Goal: Navigation & Orientation: Find specific page/section

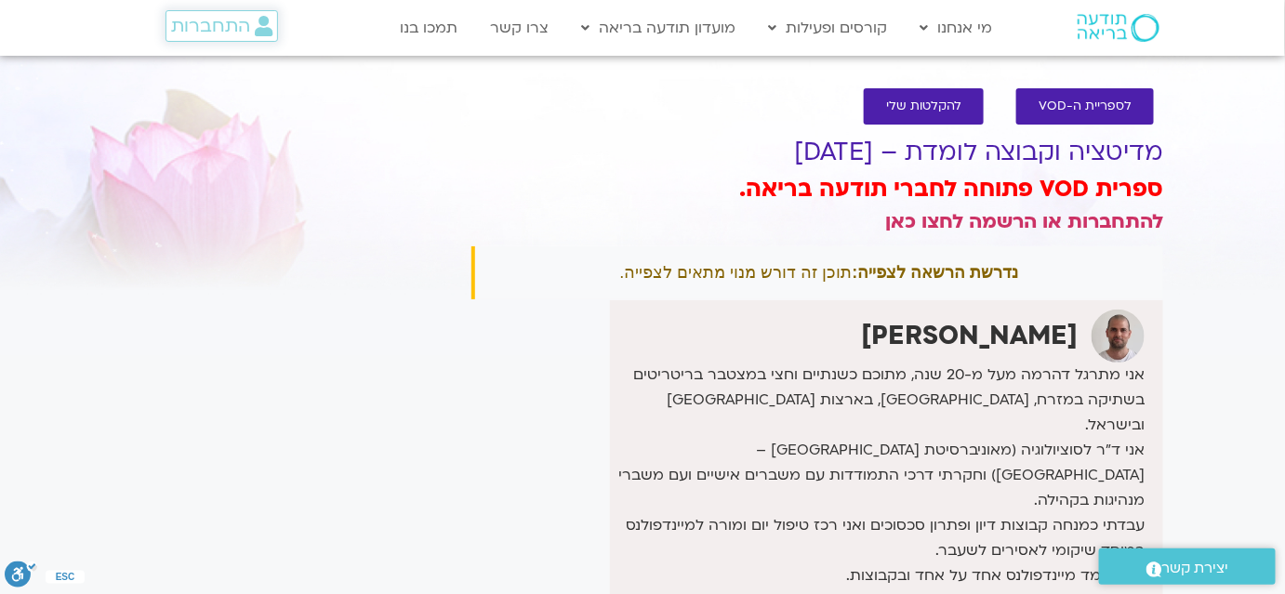
click at [243, 32] on span "התחברות" at bounding box center [210, 26] width 79 height 20
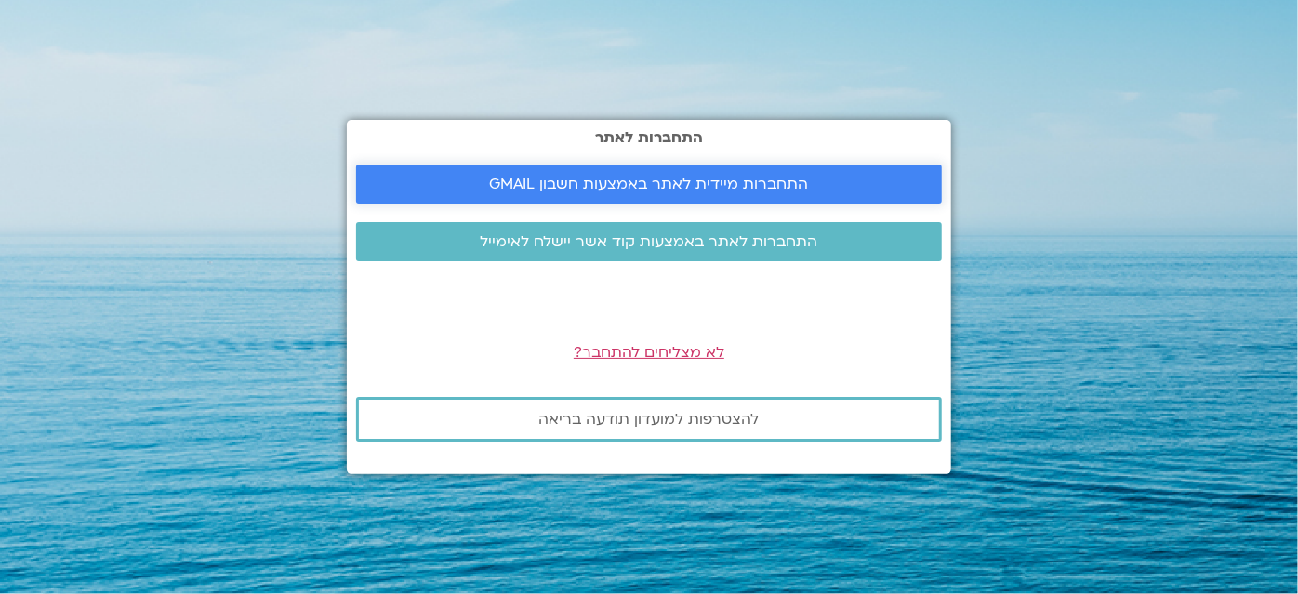
click at [596, 178] on span "התחברות מיידית לאתר באמצעות חשבון GMAIL" at bounding box center [649, 184] width 319 height 17
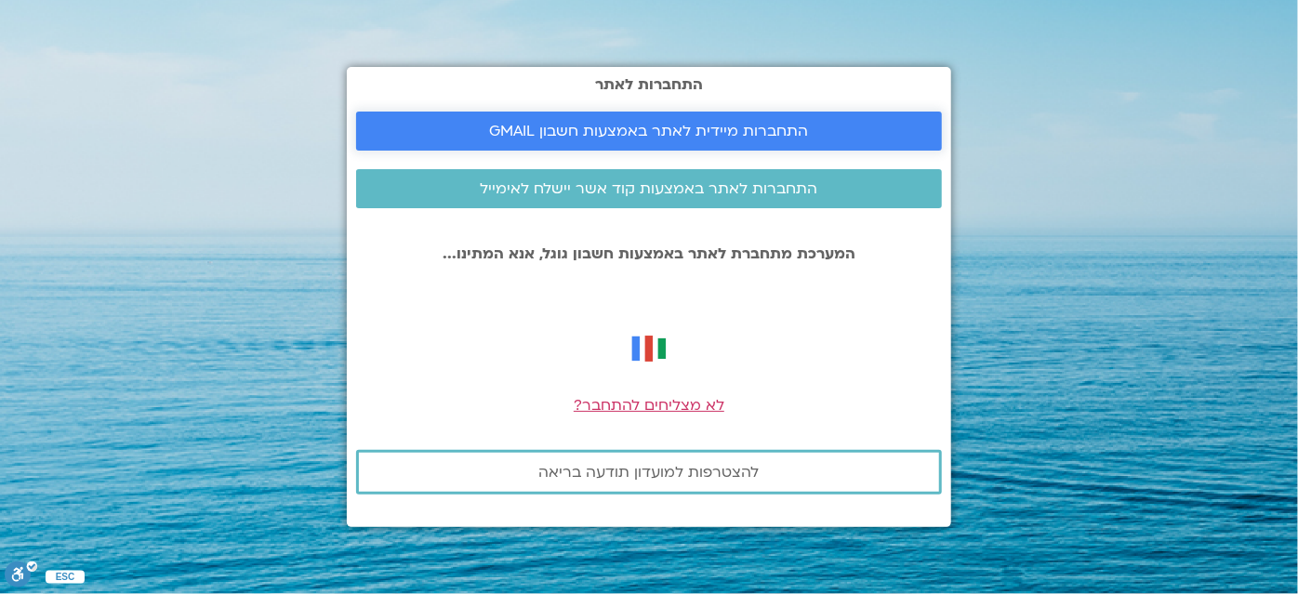
click at [635, 132] on span "התחברות מיידית לאתר באמצעות חשבון GMAIL" at bounding box center [649, 131] width 319 height 17
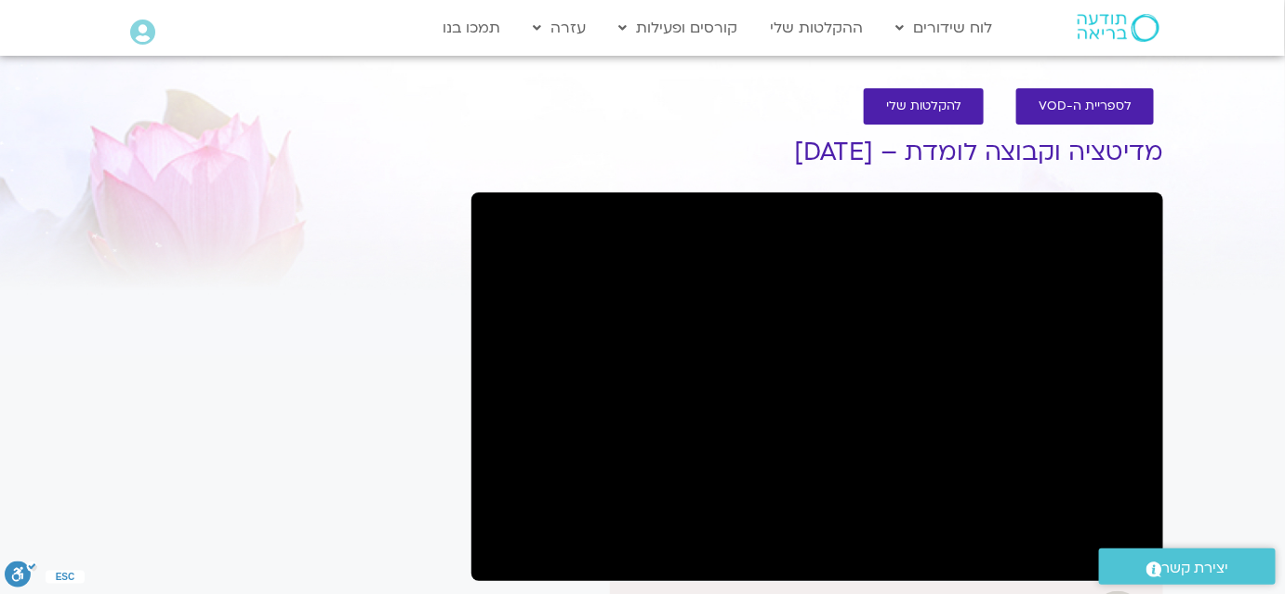
scroll to position [168, 0]
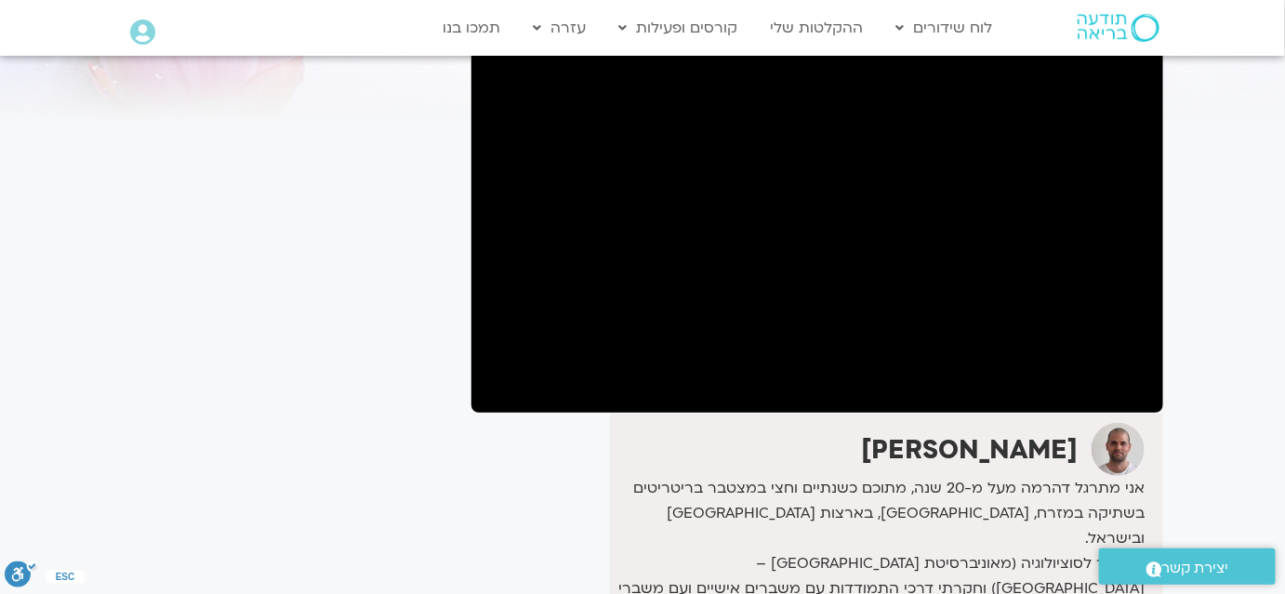
click at [192, 404] on div "It seems we can't find what you're looking for. It seems we can't find what you…" at bounding box center [287, 446] width 350 height 1014
